Goal: Find specific page/section: Find specific page/section

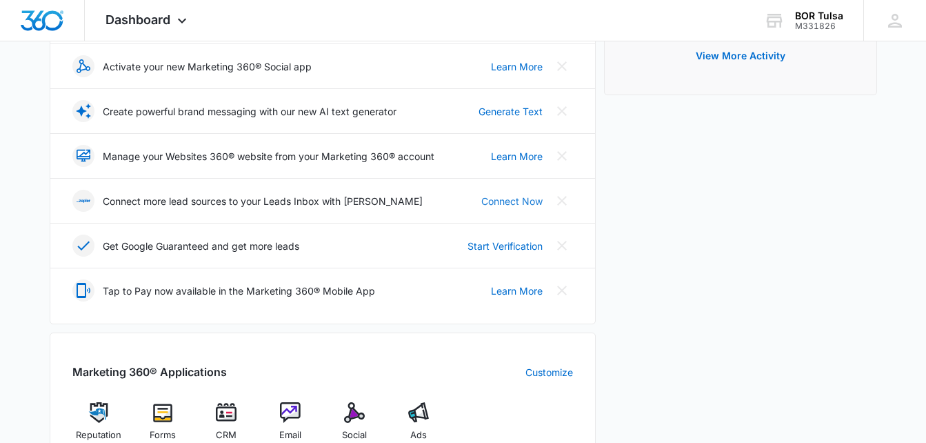
scroll to position [345, 0]
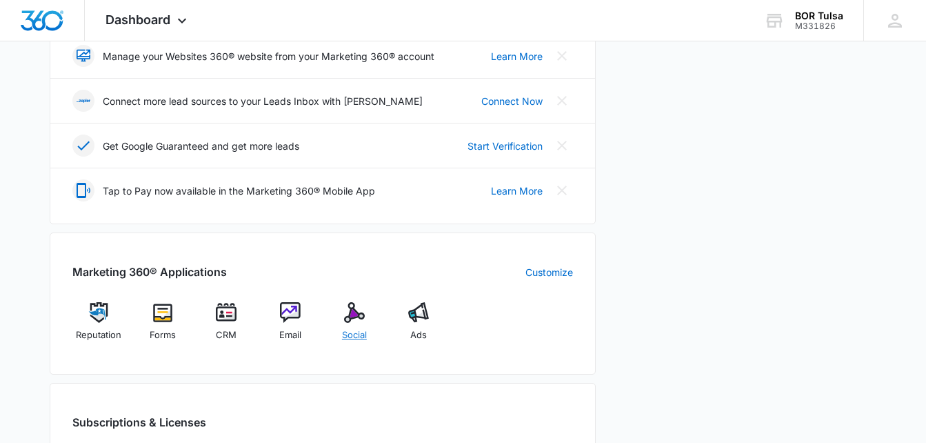
click at [349, 313] on img at bounding box center [354, 312] width 21 height 21
